Goal: Contribute content

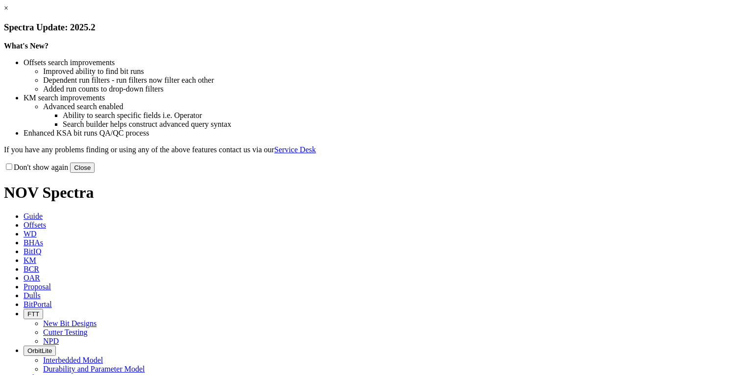
click at [95, 173] on button "Close" at bounding box center [82, 168] width 24 height 10
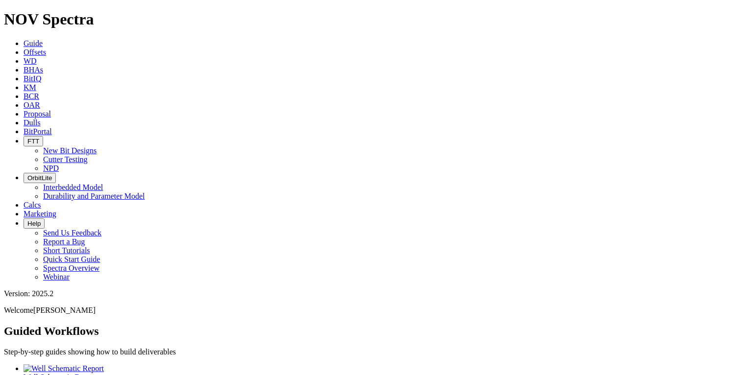
scroll to position [39, 0]
click at [24, 118] on icon at bounding box center [24, 122] width 0 height 8
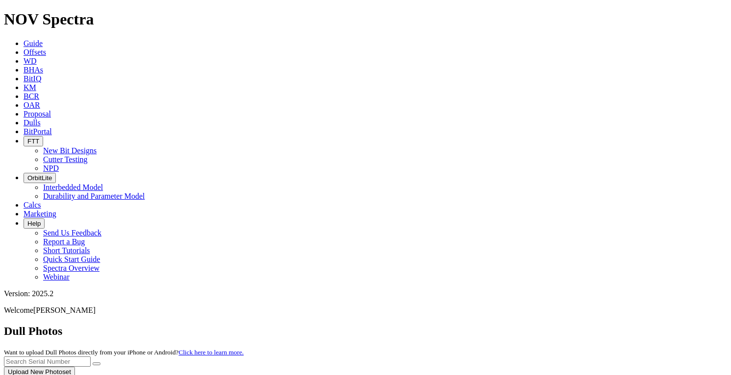
click at [674, 375] on div at bounding box center [365, 377] width 723 height 0
click at [75, 367] on button "Upload New Photoset" at bounding box center [39, 372] width 71 height 10
type input "C:\fakepath\colorschememapping.xml"
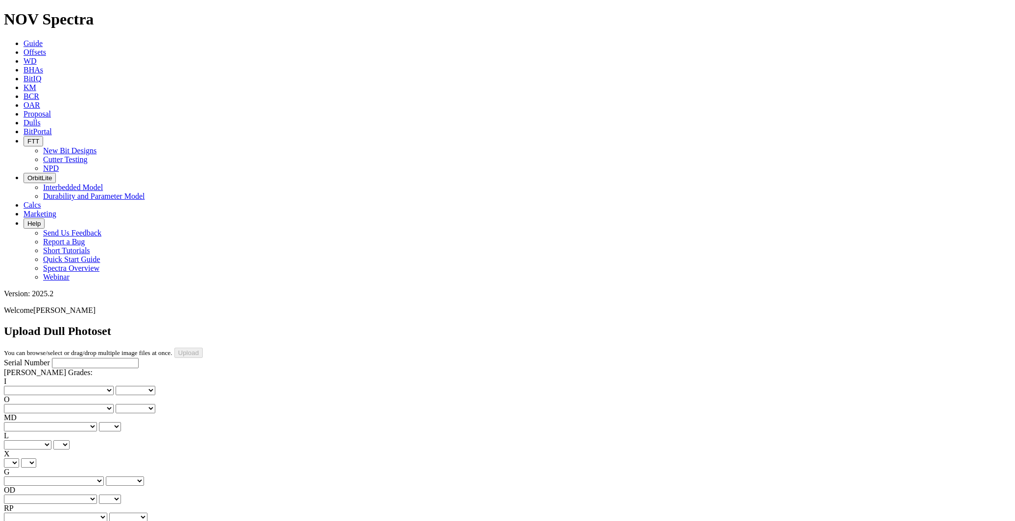
scroll to position [26, 0]
